Goal: Task Accomplishment & Management: Complete application form

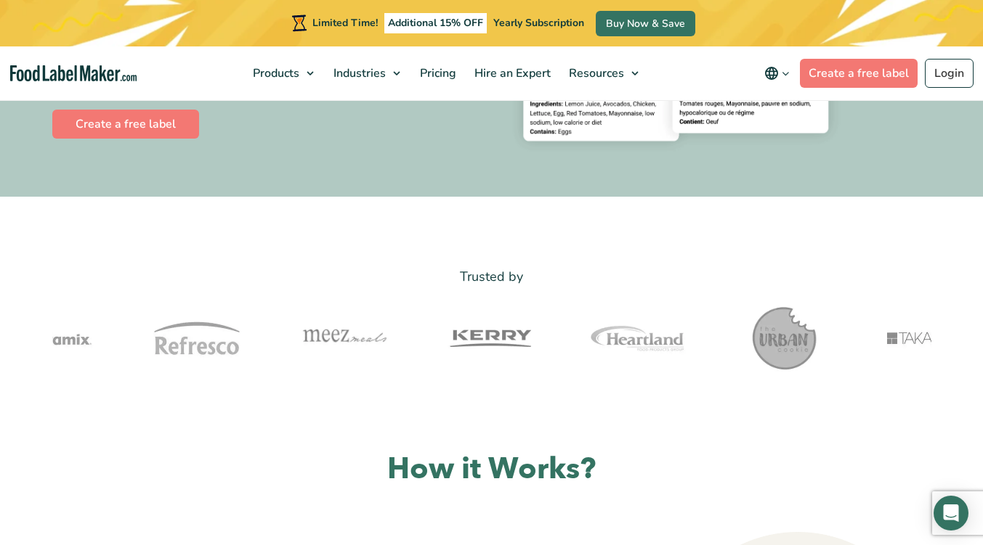
scroll to position [73, 0]
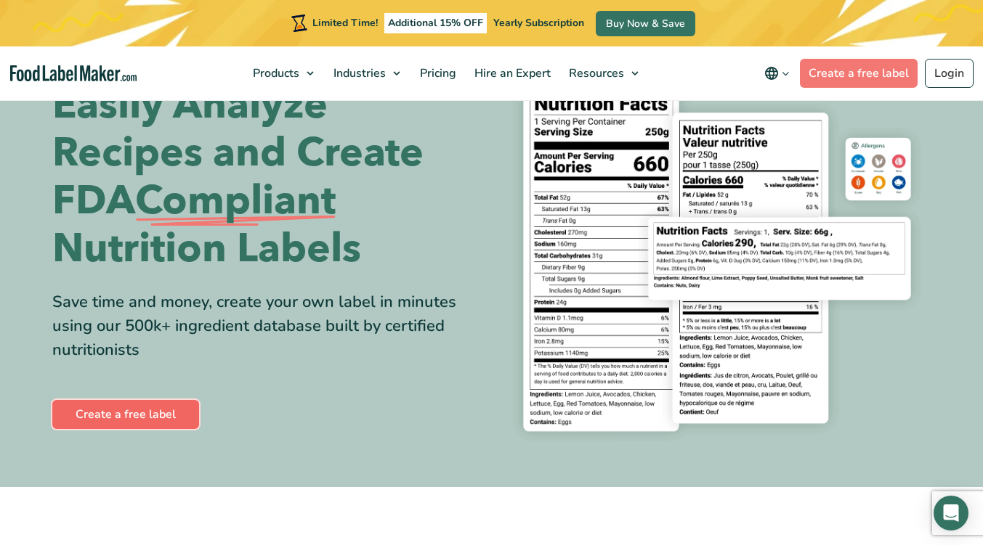
click at [107, 405] on link "Create a free label" at bounding box center [125, 414] width 147 height 29
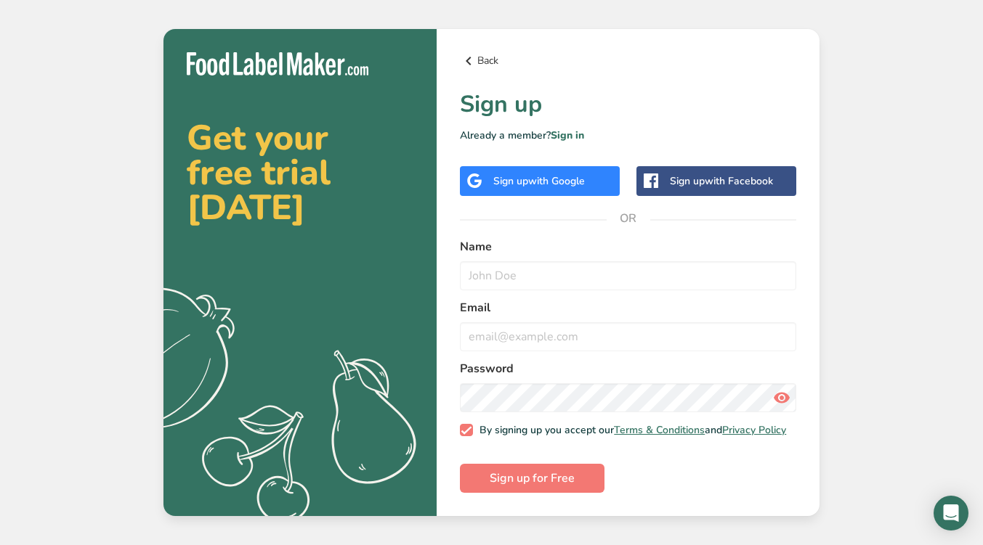
click at [481, 53] on link "Back" at bounding box center [628, 60] width 336 height 17
